Goal: Information Seeking & Learning: Learn about a topic

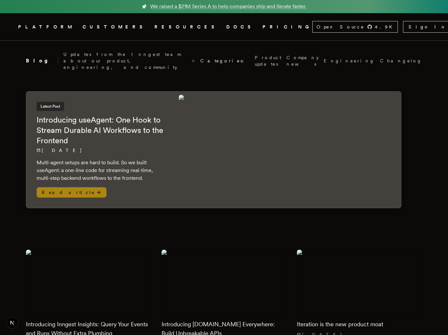
click at [109, 126] on h2 "Introducing useAgent: One Hook to Stream Durable AI Workflows to the Frontend" at bounding box center [101, 130] width 129 height 31
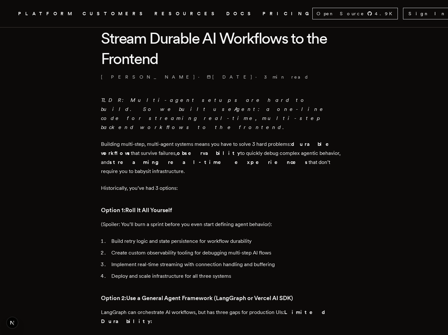
scroll to position [215, 0]
